Goal: Task Accomplishment & Management: Manage account settings

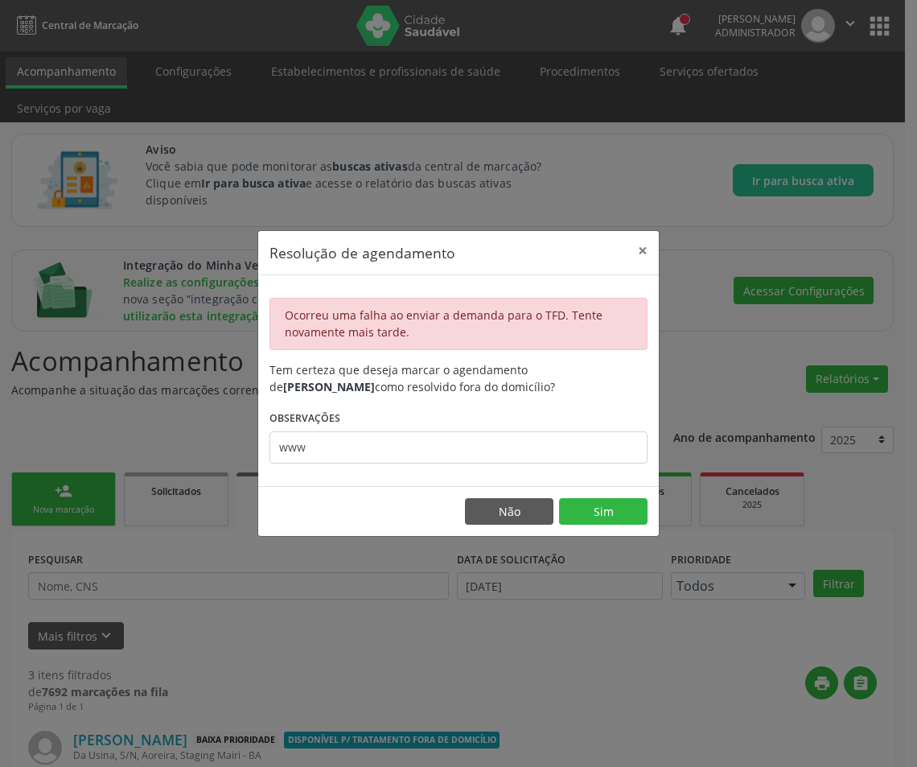
scroll to position [339, 0]
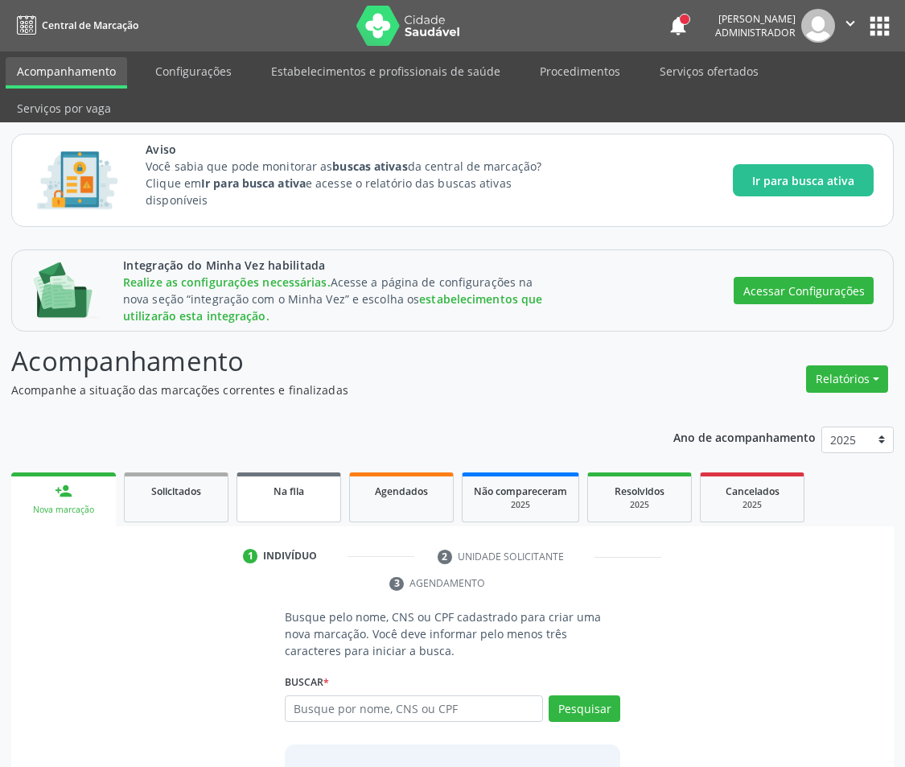
click at [311, 489] on div "Na fila" at bounding box center [289, 490] width 80 height 17
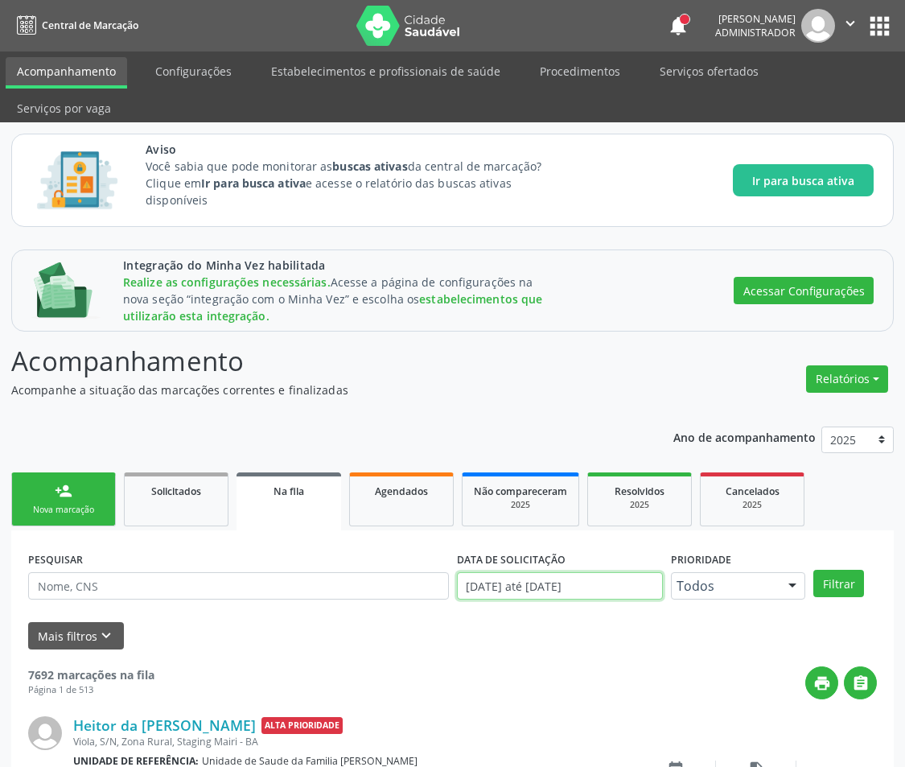
click at [515, 587] on input "01/01/2019 até 14/10/2025" at bounding box center [560, 585] width 206 height 27
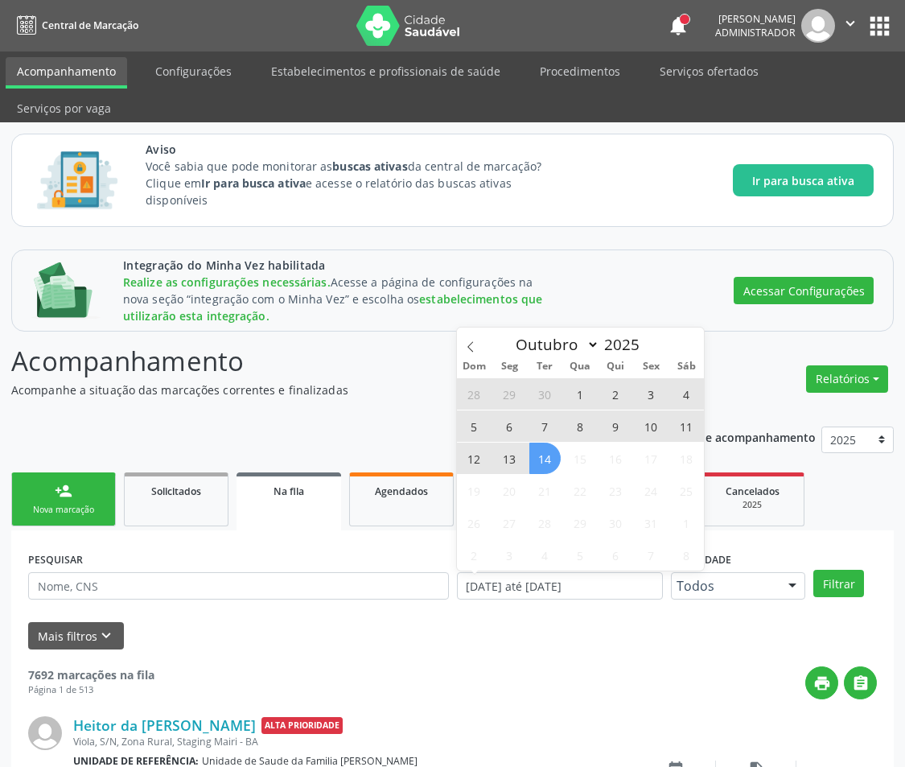
click at [537, 463] on span "14" at bounding box center [544, 458] width 31 height 31
type input "[DATE]"
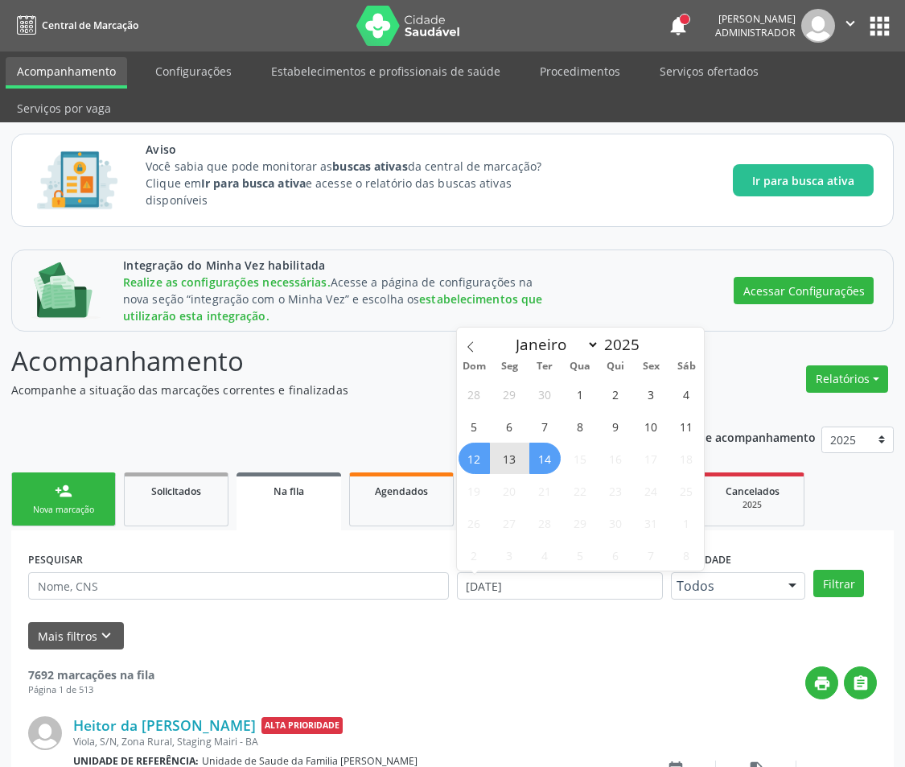
click at [473, 463] on span "12" at bounding box center [474, 458] width 31 height 31
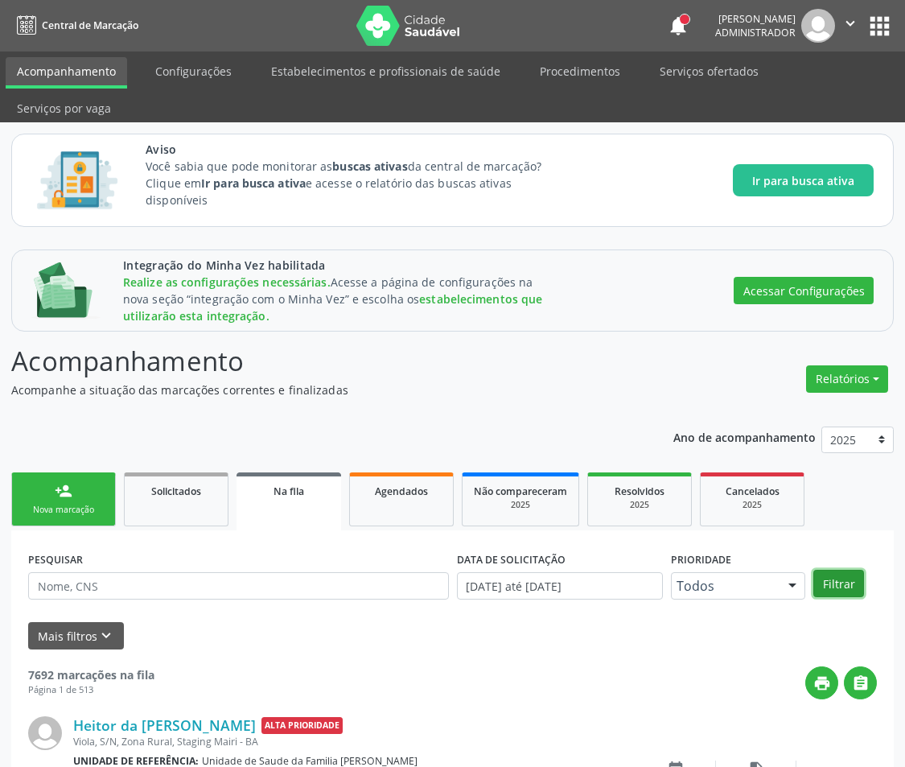
click at [831, 586] on button "Filtrar" at bounding box center [838, 583] width 51 height 27
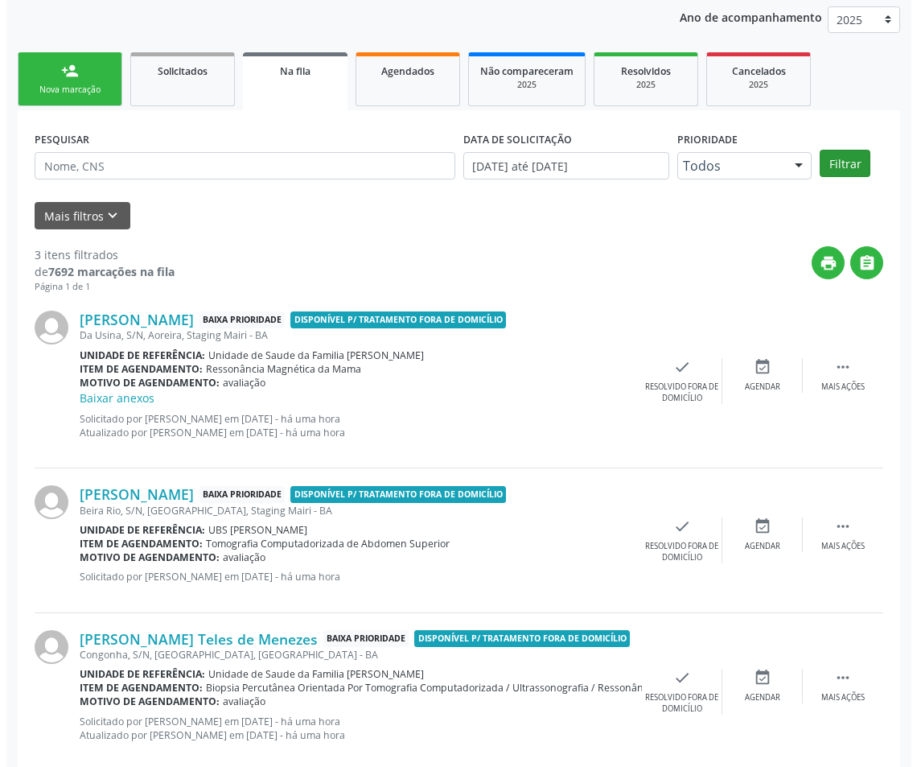
scroll to position [451, 0]
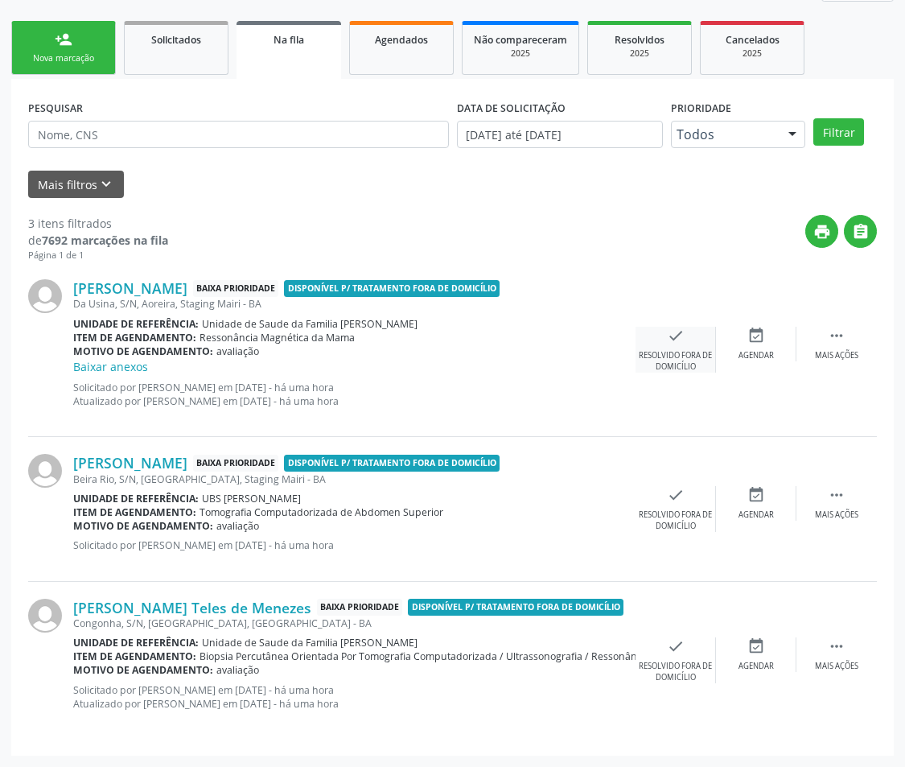
click at [689, 354] on div "Resolvido fora de domicílio" at bounding box center [676, 361] width 80 height 23
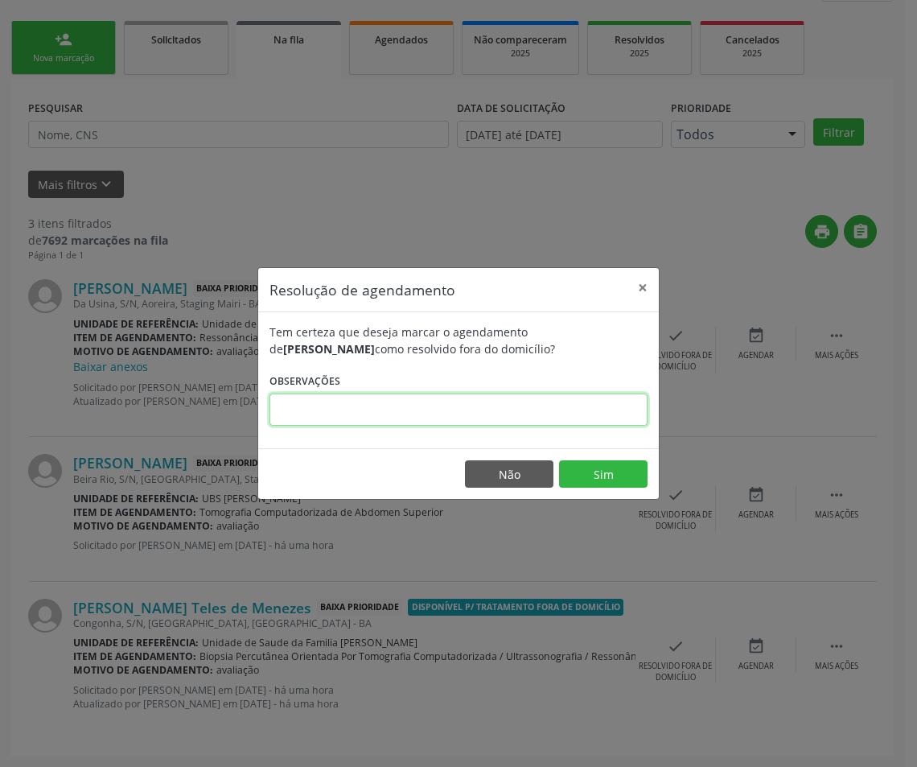
click at [533, 409] on input "text" at bounding box center [459, 409] width 378 height 32
type input "hh"
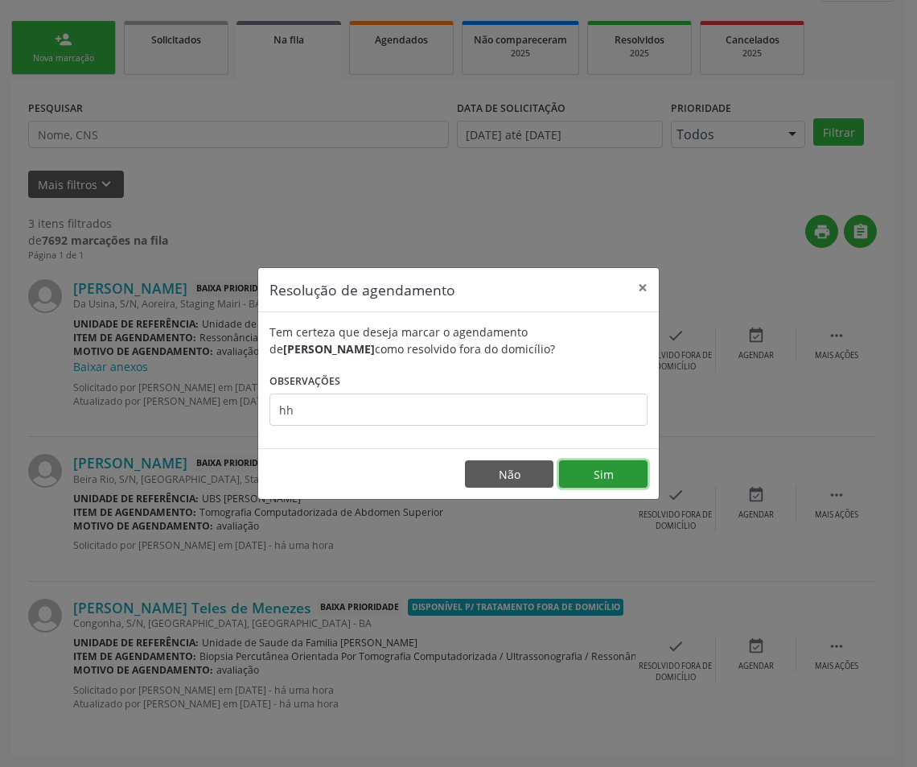
click at [594, 475] on button "Sim" at bounding box center [603, 473] width 89 height 27
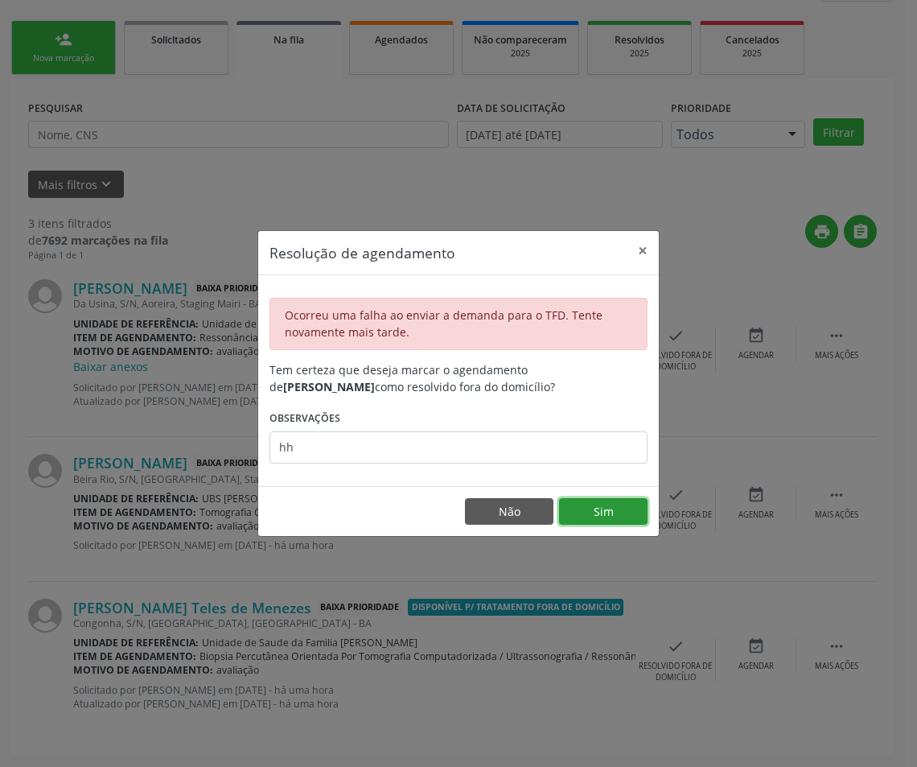
click at [617, 519] on button "Sim" at bounding box center [603, 511] width 89 height 27
click at [598, 507] on button "Sim" at bounding box center [603, 511] width 89 height 27
click at [610, 517] on button "Sim" at bounding box center [603, 511] width 89 height 27
click at [599, 521] on button "Sim" at bounding box center [603, 511] width 89 height 27
